Goal: Task Accomplishment & Management: Manage account settings

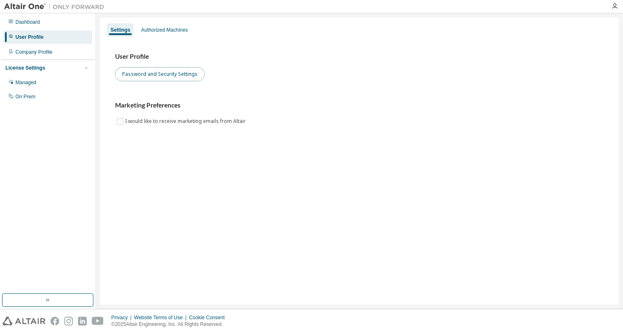
click at [184, 79] on button "Password and Security Settings" at bounding box center [160, 74] width 90 height 14
